Goal: Find specific page/section: Find specific page/section

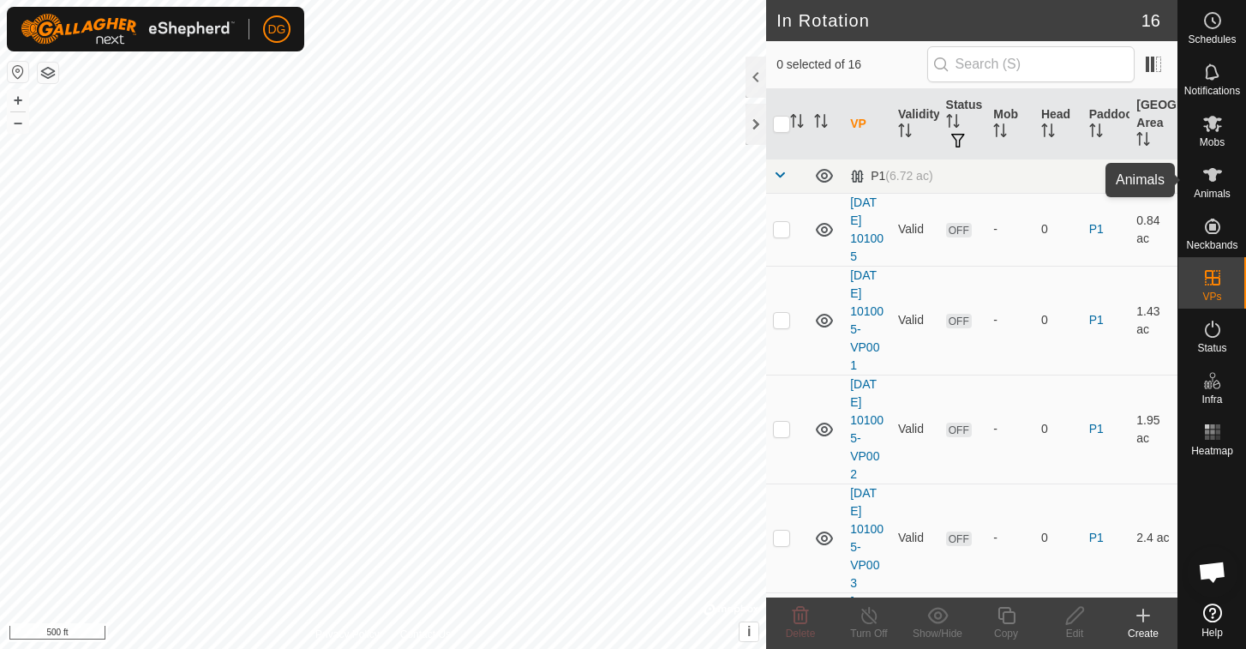
click at [1212, 171] on icon at bounding box center [1212, 175] width 19 height 14
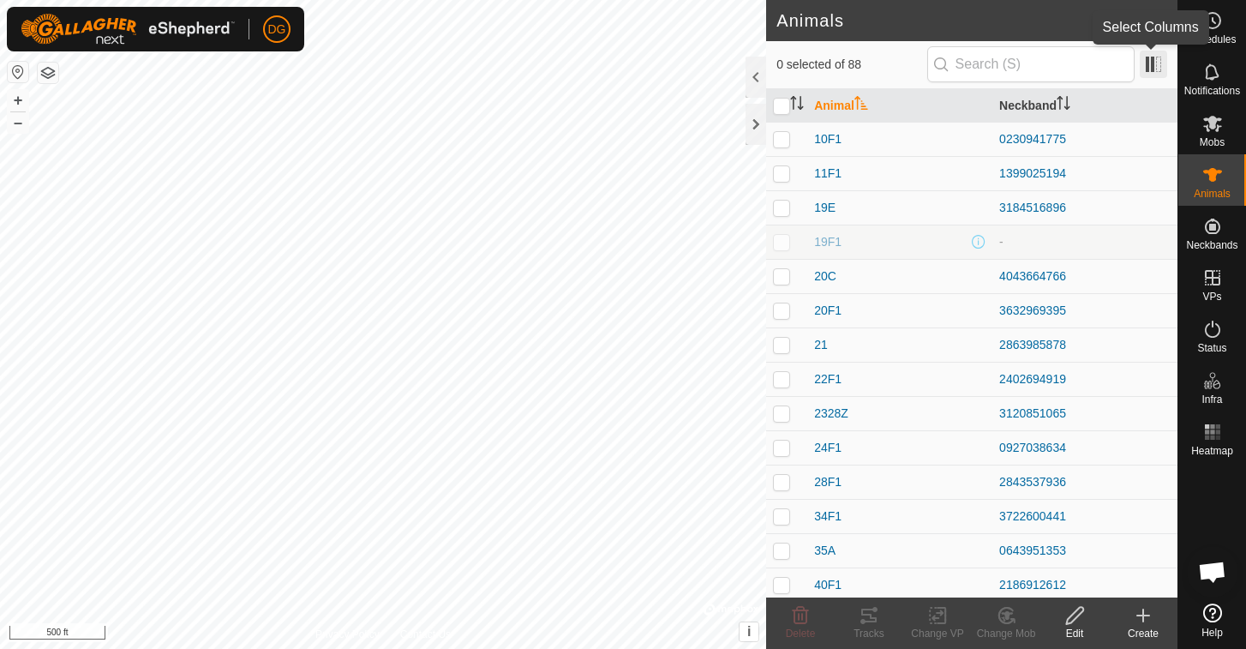
click at [1158, 65] on span at bounding box center [1153, 64] width 27 height 27
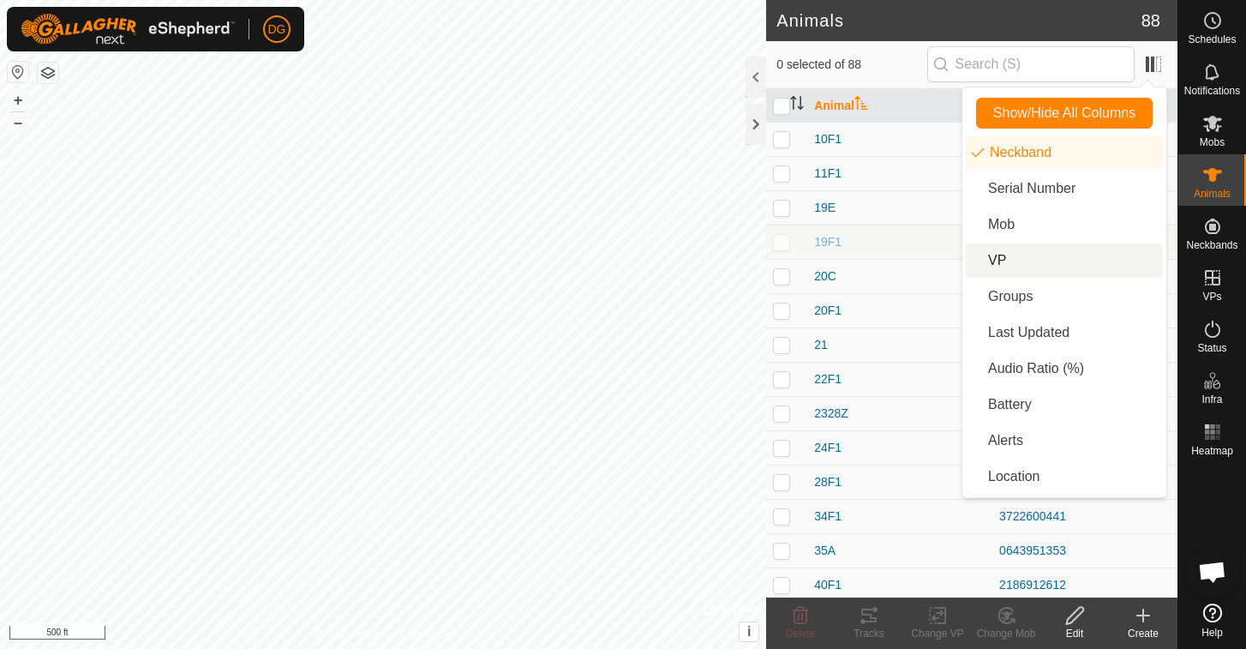
click at [1003, 261] on li "VP" at bounding box center [1064, 260] width 197 height 34
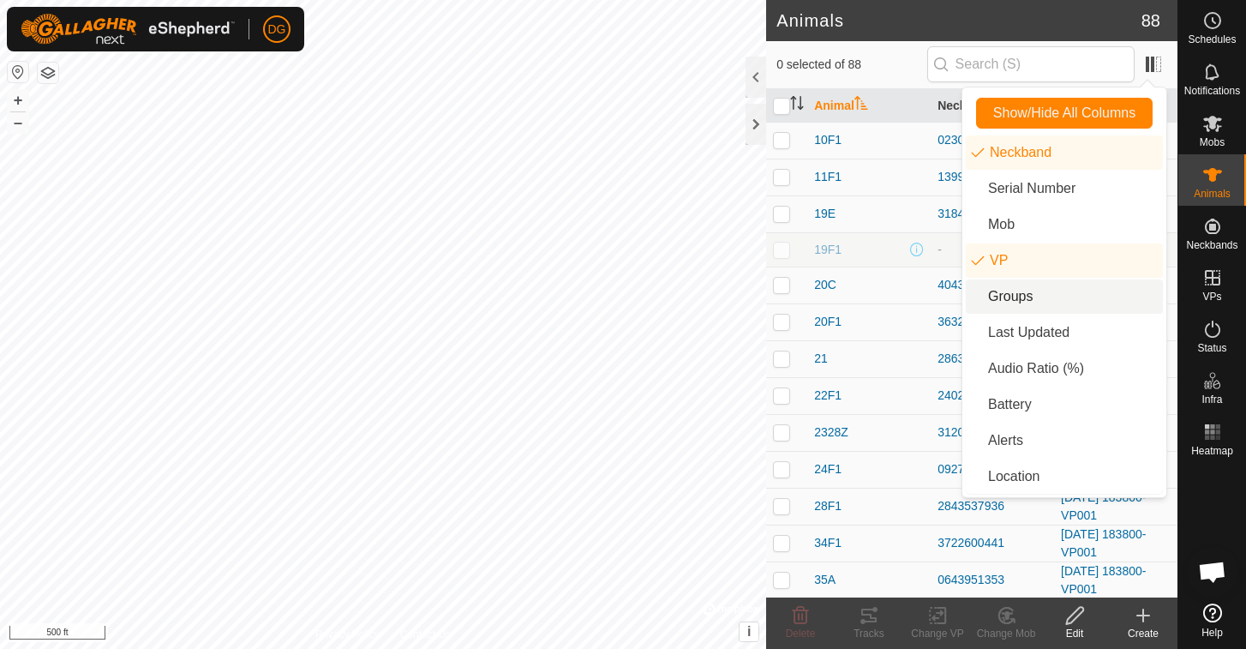
click at [877, 313] on div "20F1" at bounding box center [869, 322] width 110 height 18
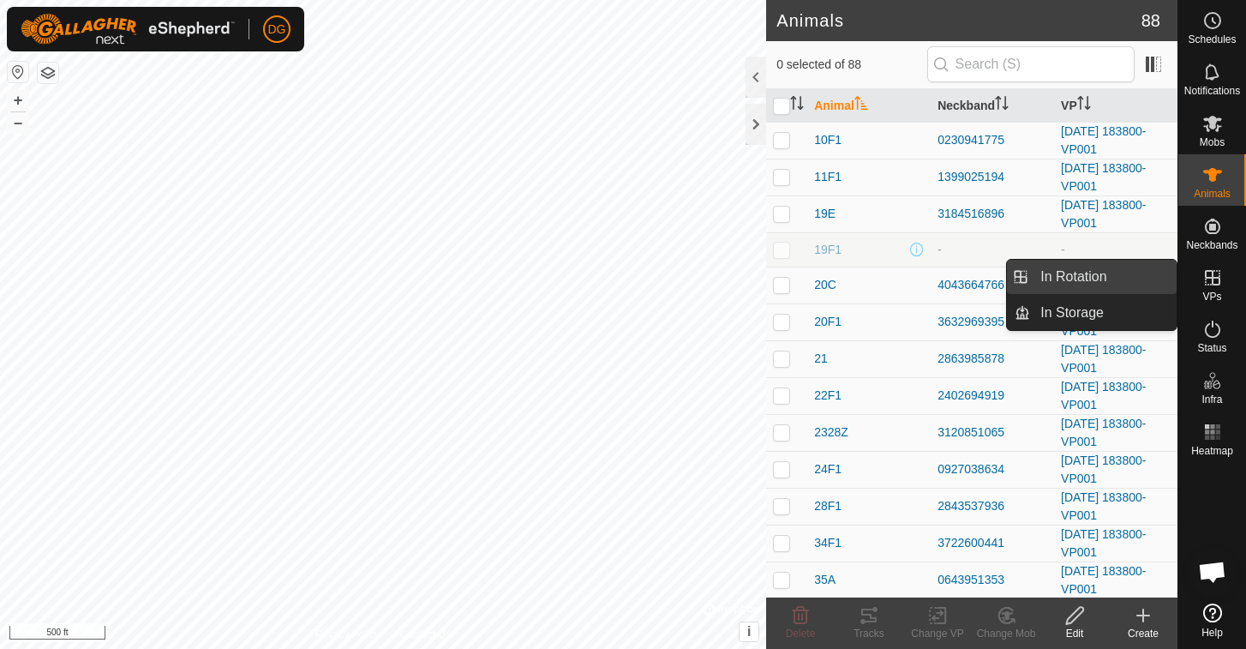
click at [1095, 275] on link "In Rotation" at bounding box center [1103, 277] width 147 height 34
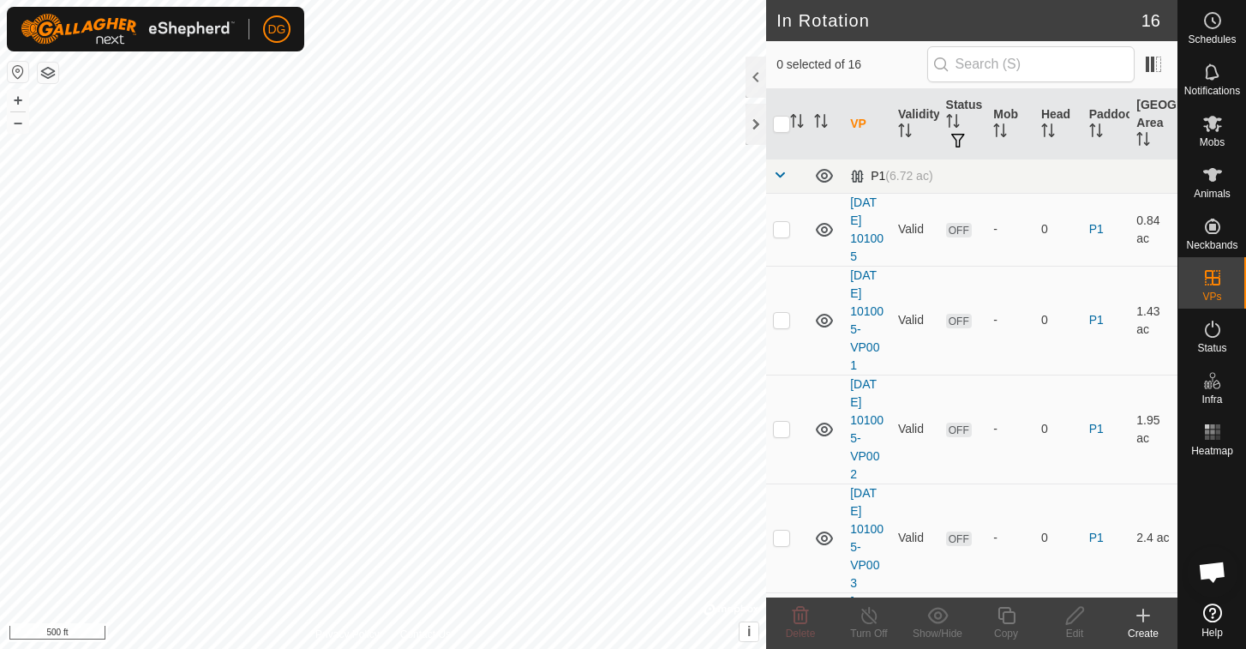
click at [781, 175] on span at bounding box center [780, 175] width 14 height 14
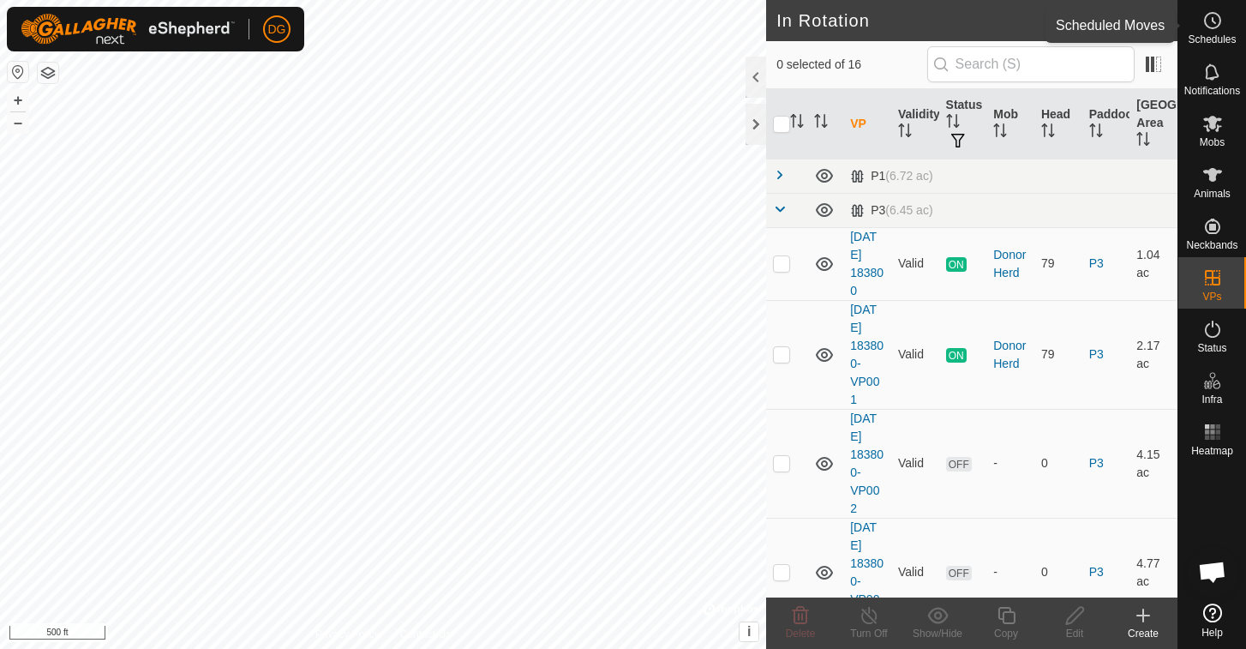
click at [1213, 27] on circle at bounding box center [1212, 20] width 15 height 15
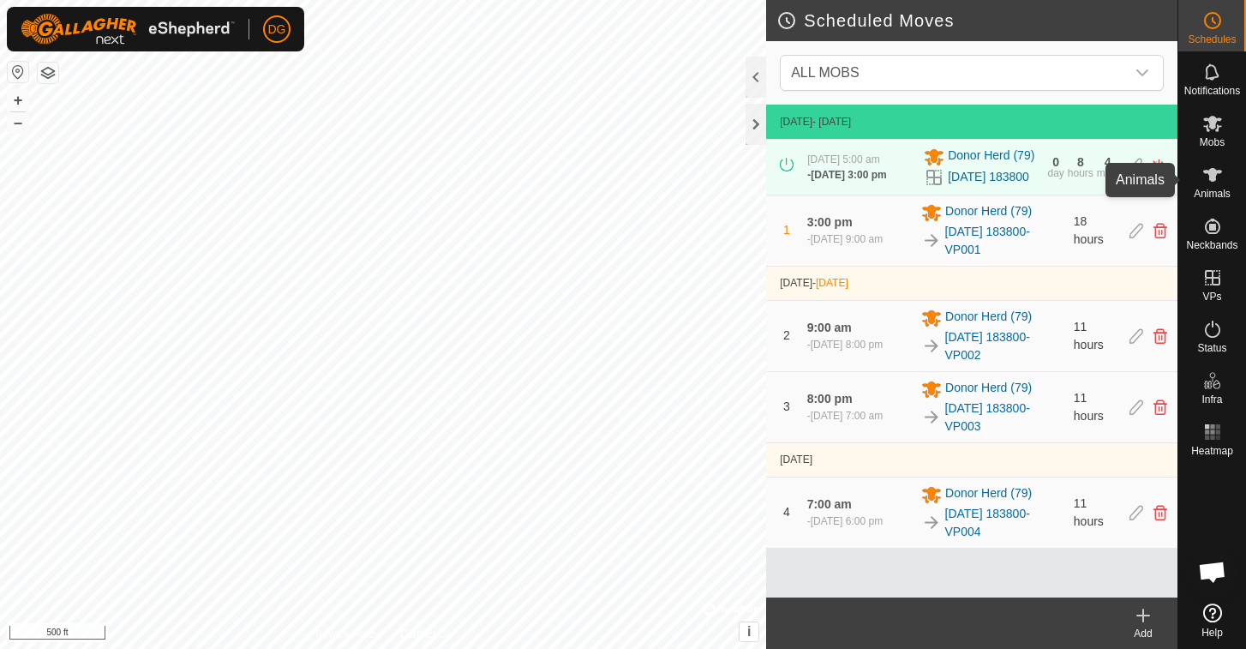
click at [1212, 176] on icon at bounding box center [1212, 175] width 19 height 14
